Goal: Transaction & Acquisition: Book appointment/travel/reservation

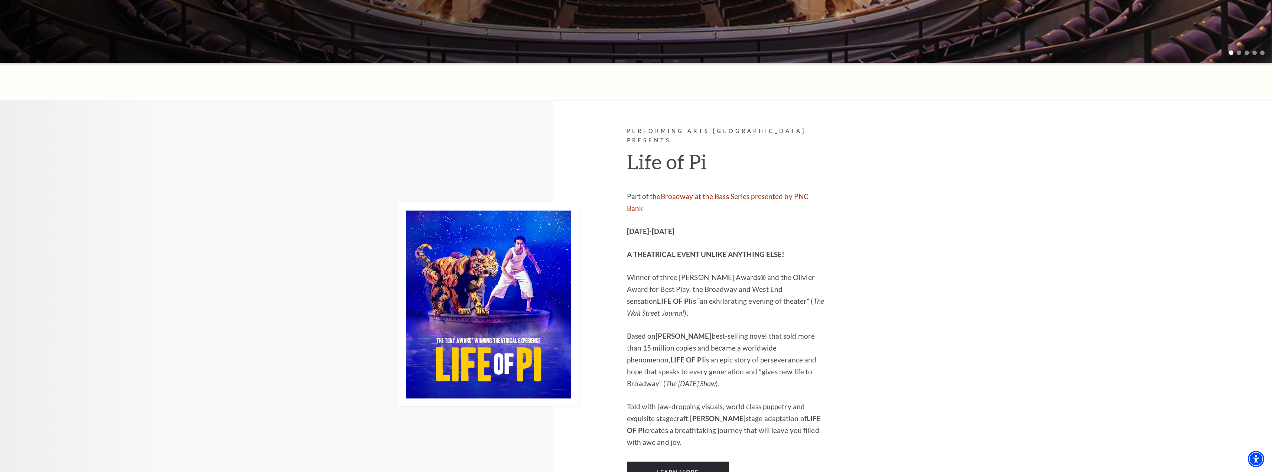
scroll to position [408, 0]
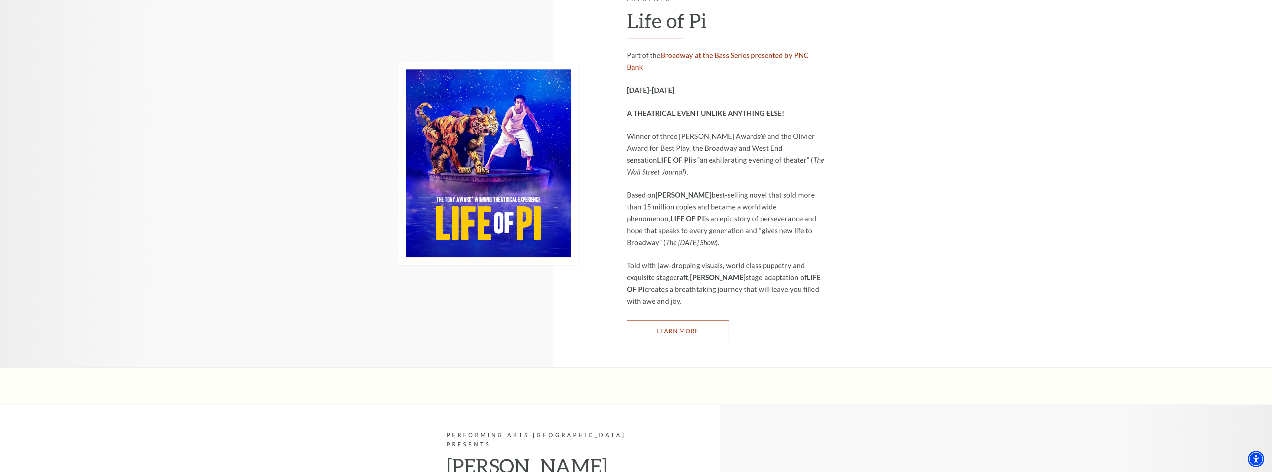
click at [671, 320] on link "Learn More" at bounding box center [678, 330] width 102 height 21
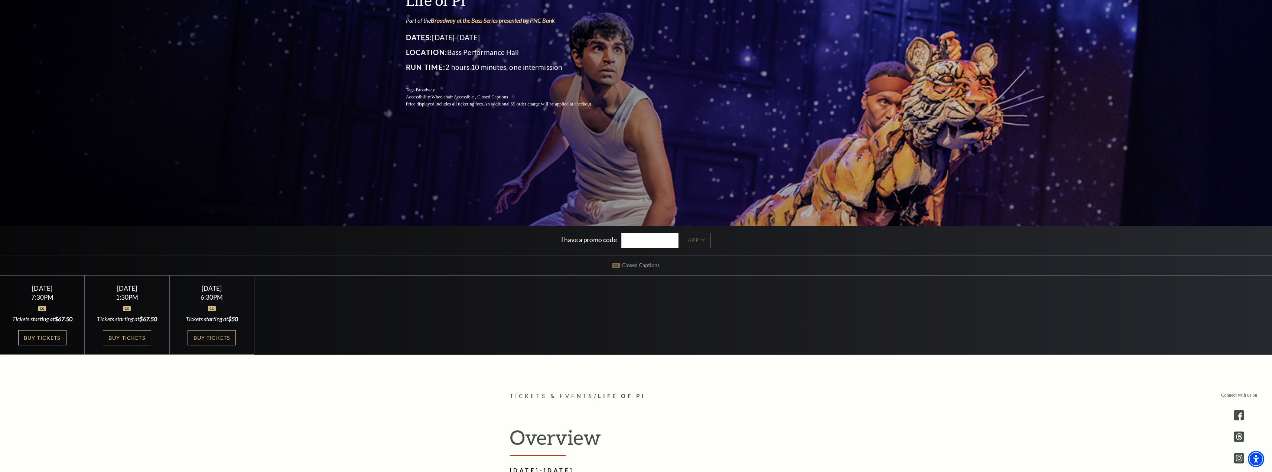
scroll to position [149, 0]
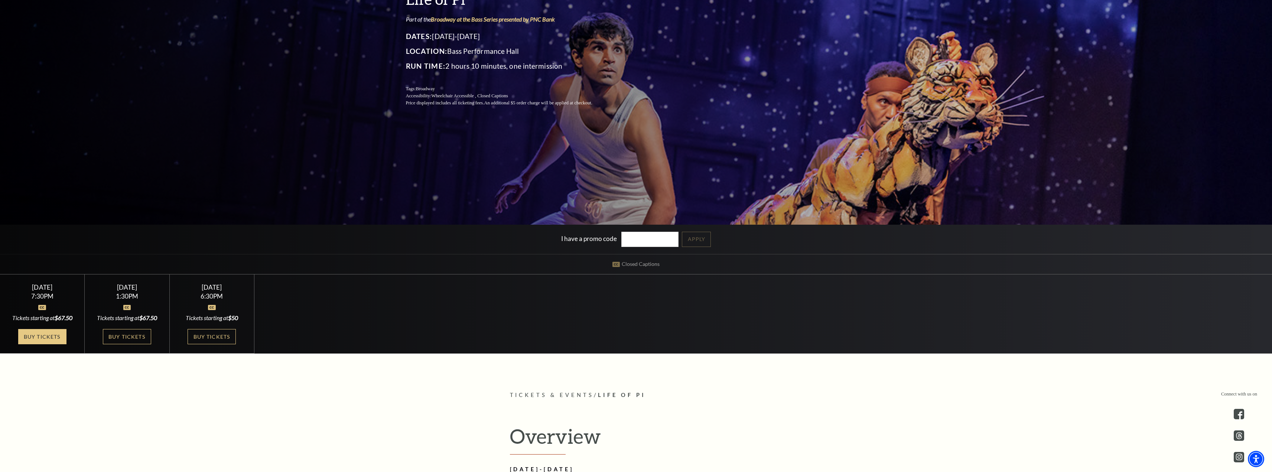
click at [60, 336] on link "Buy Tickets" at bounding box center [42, 336] width 48 height 15
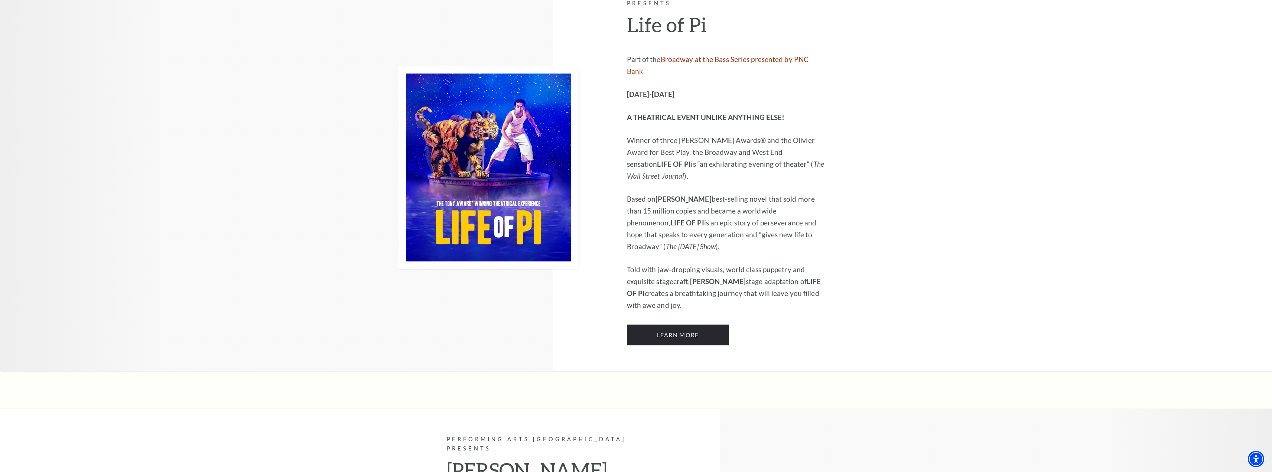
scroll to position [408, 0]
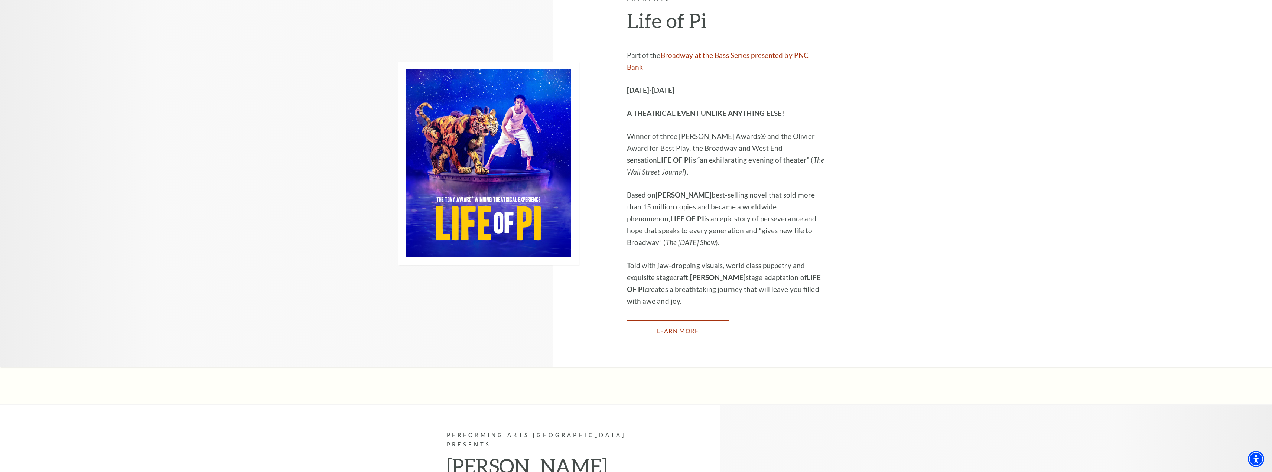
click at [686, 320] on link "Learn More" at bounding box center [678, 330] width 102 height 21
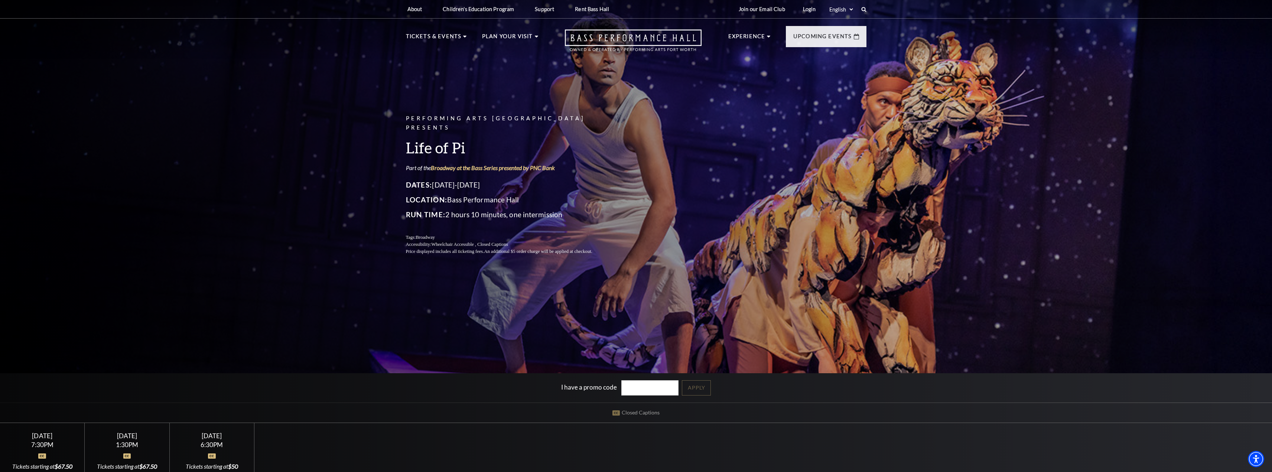
click at [41, 442] on div "7:30PM" at bounding box center [42, 444] width 67 height 6
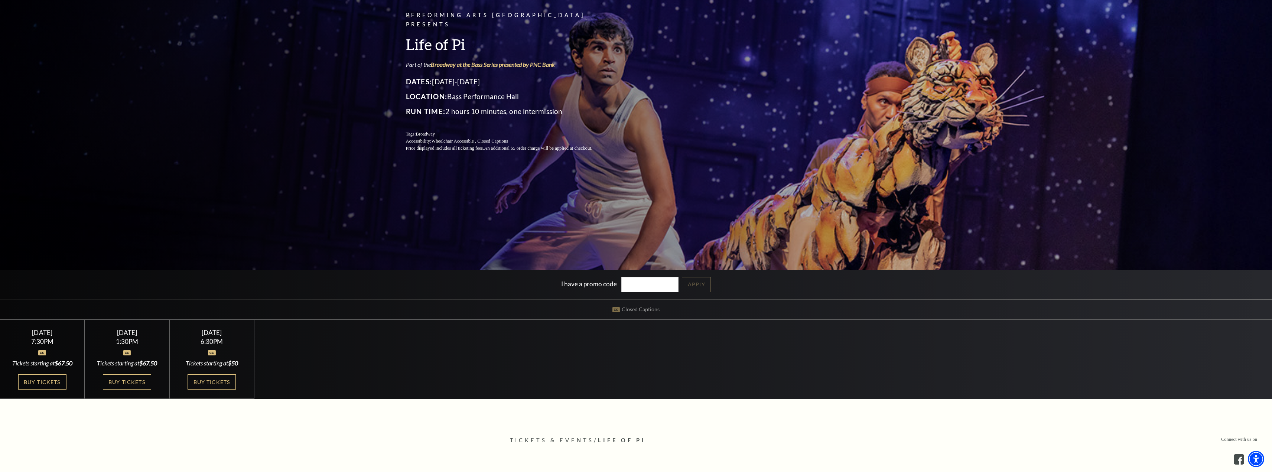
scroll to position [111, 0]
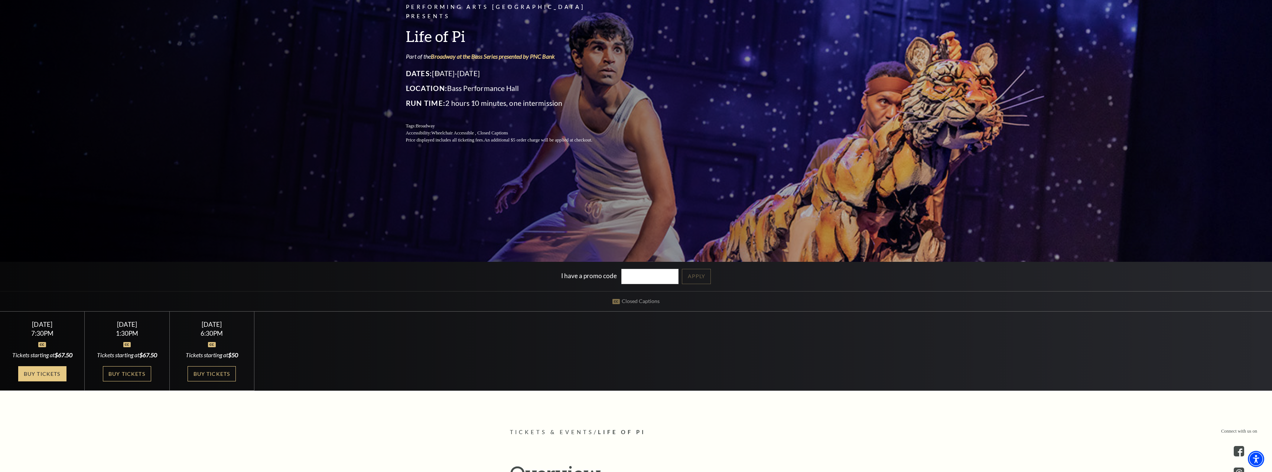
click at [37, 375] on link "Buy Tickets" at bounding box center [42, 373] width 48 height 15
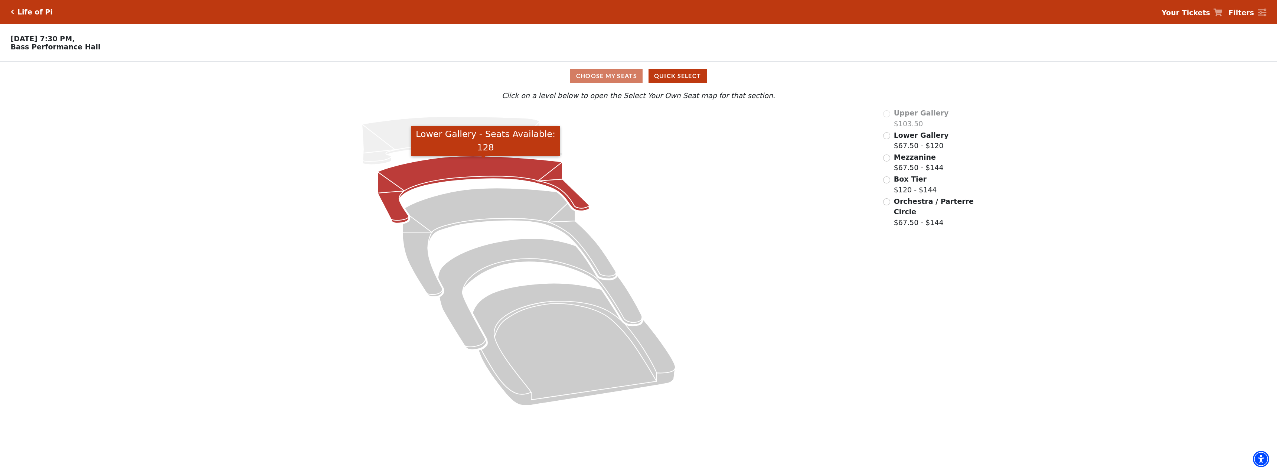
click at [482, 175] on icon "Lower Gallery - Seats Available: 128" at bounding box center [484, 189] width 212 height 67
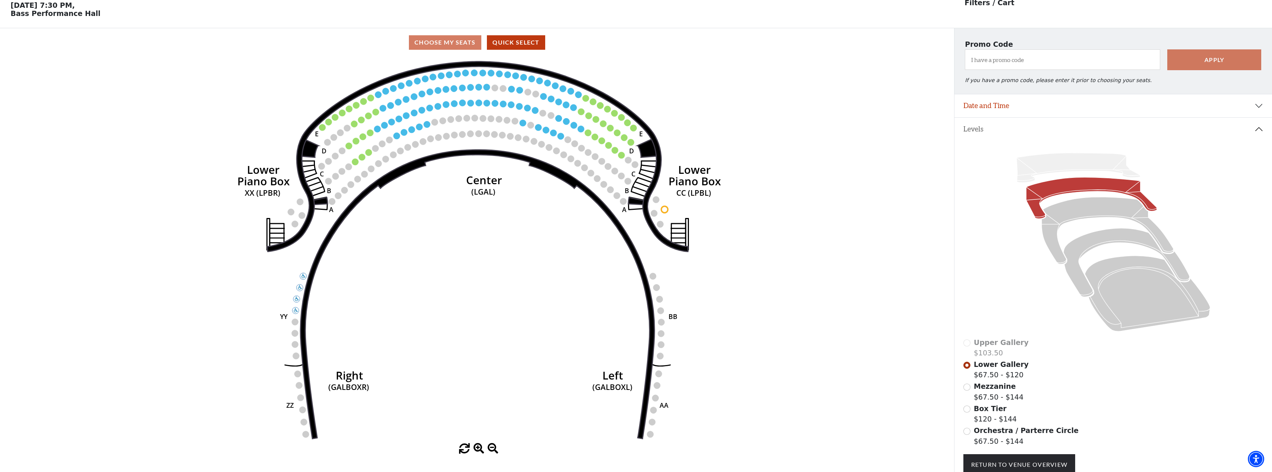
scroll to position [35, 0]
